Goal: Find specific page/section: Find specific page/section

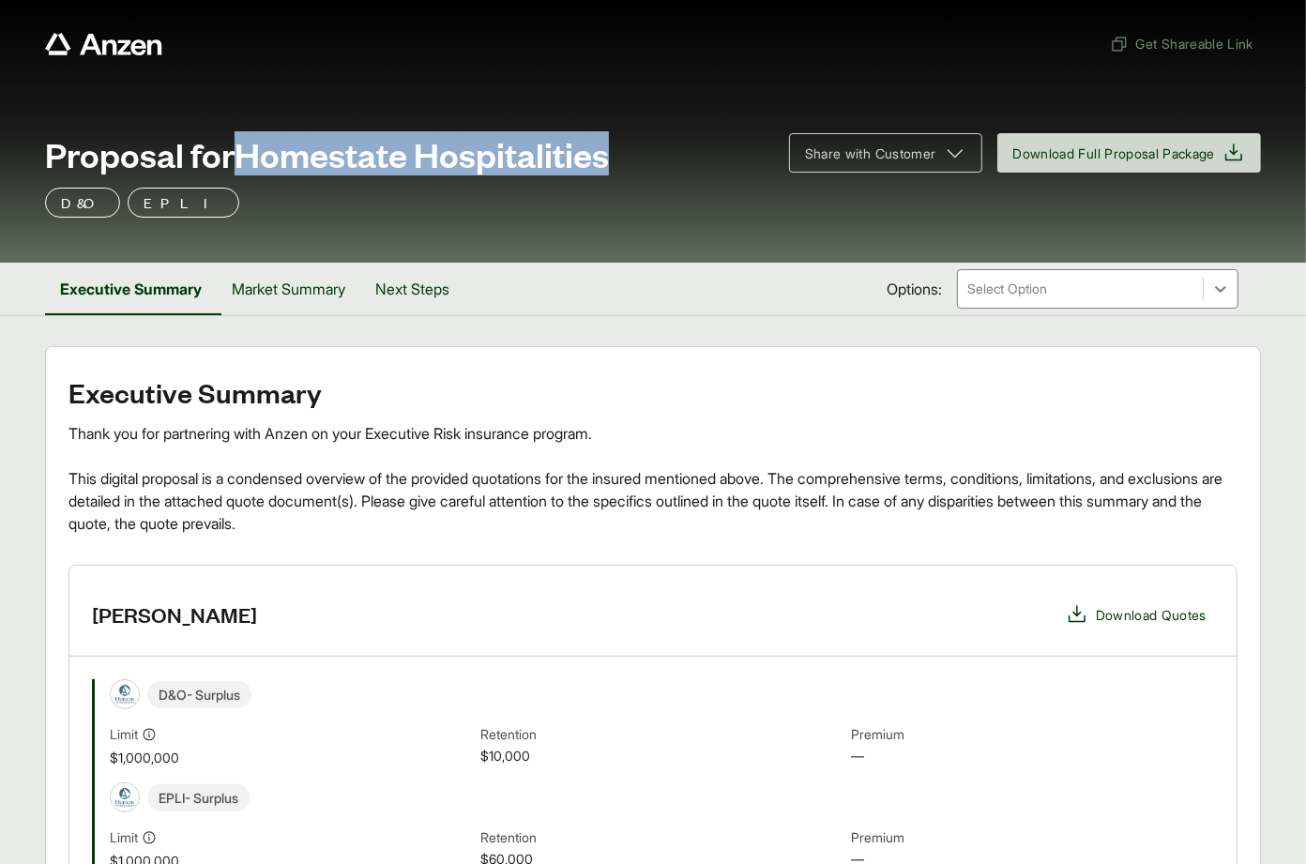
drag, startPoint x: 244, startPoint y: 148, endPoint x: 629, endPoint y: 158, distance: 384.9
click at [629, 158] on div "Proposal for Homestate Hospitalities" at bounding box center [406, 154] width 722 height 38
copy span "Homestate Hospitalities"
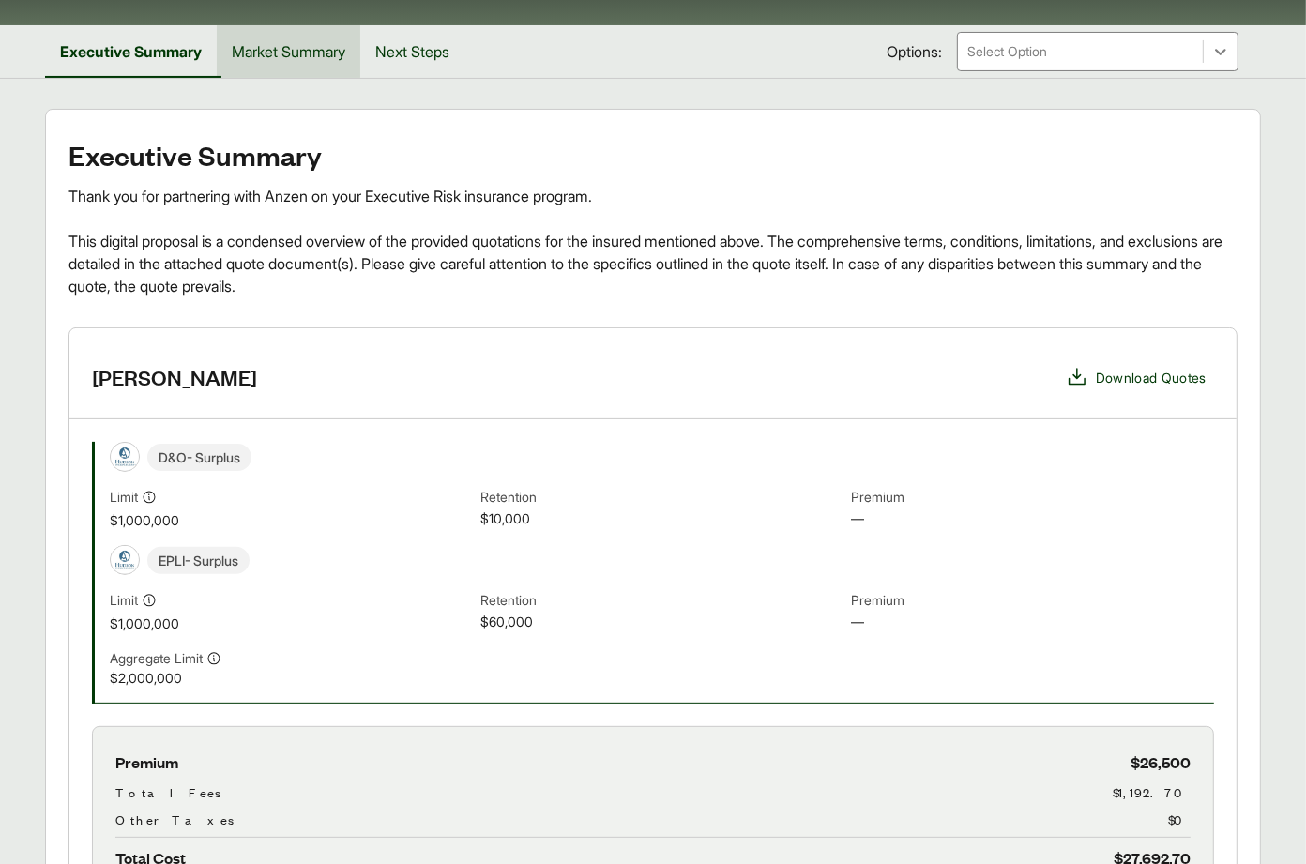
drag, startPoint x: 315, startPoint y: 66, endPoint x: 312, endPoint y: 53, distance: 13.7
click at [314, 65] on button "Market Summary" at bounding box center [289, 51] width 144 height 53
click at [312, 53] on button "Market Summary" at bounding box center [282, 51] width 151 height 53
